Goal: Task Accomplishment & Management: Manage account settings

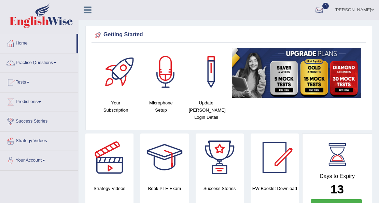
click at [324, 13] on div at bounding box center [319, 10] width 10 height 10
click at [287, 25] on link "See All Alerts" at bounding box center [278, 29] width 38 height 8
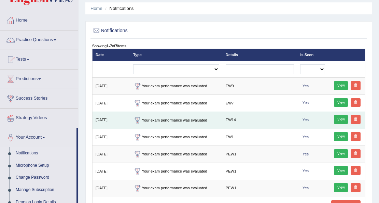
scroll to position [23, 0]
